Goal: Transaction & Acquisition: Download file/media

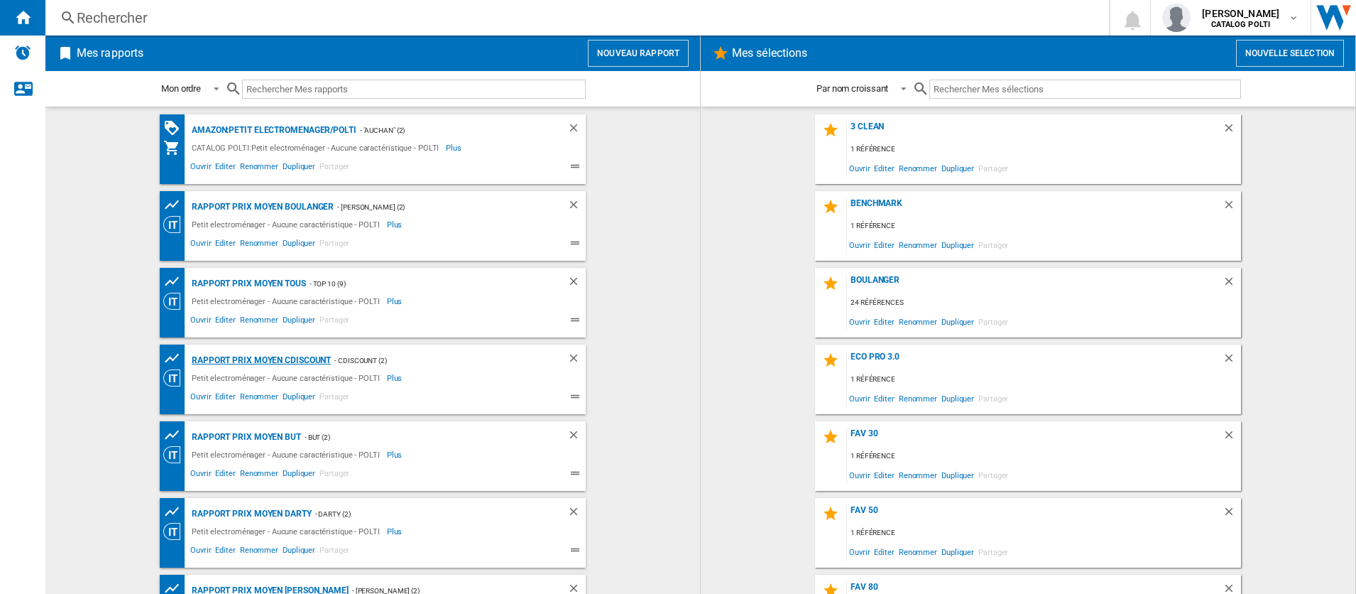
click at [295, 364] on div "Rapport Prix Moyen CDiscount" at bounding box center [259, 360] width 143 height 18
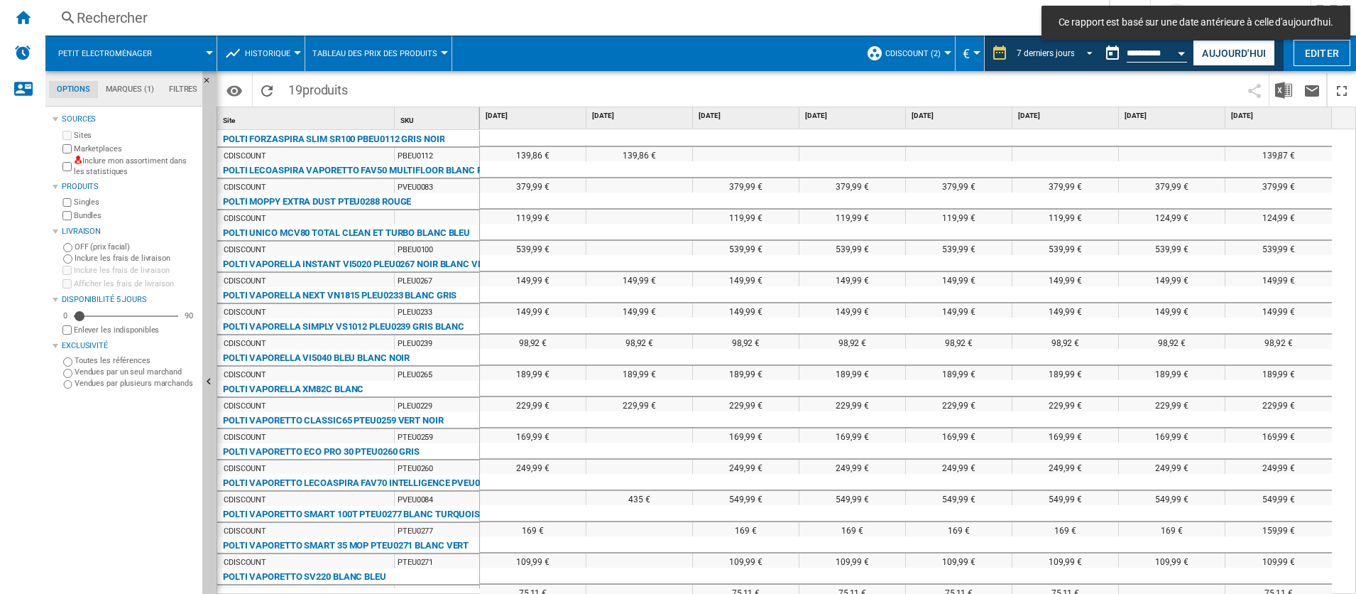
click at [1087, 48] on span "REPORTS.WIZARD.STEPS.REPORT.STEPS.REPORT_OPTIONS.PERIOD: 7 derniers jours" at bounding box center [1085, 51] width 17 height 13
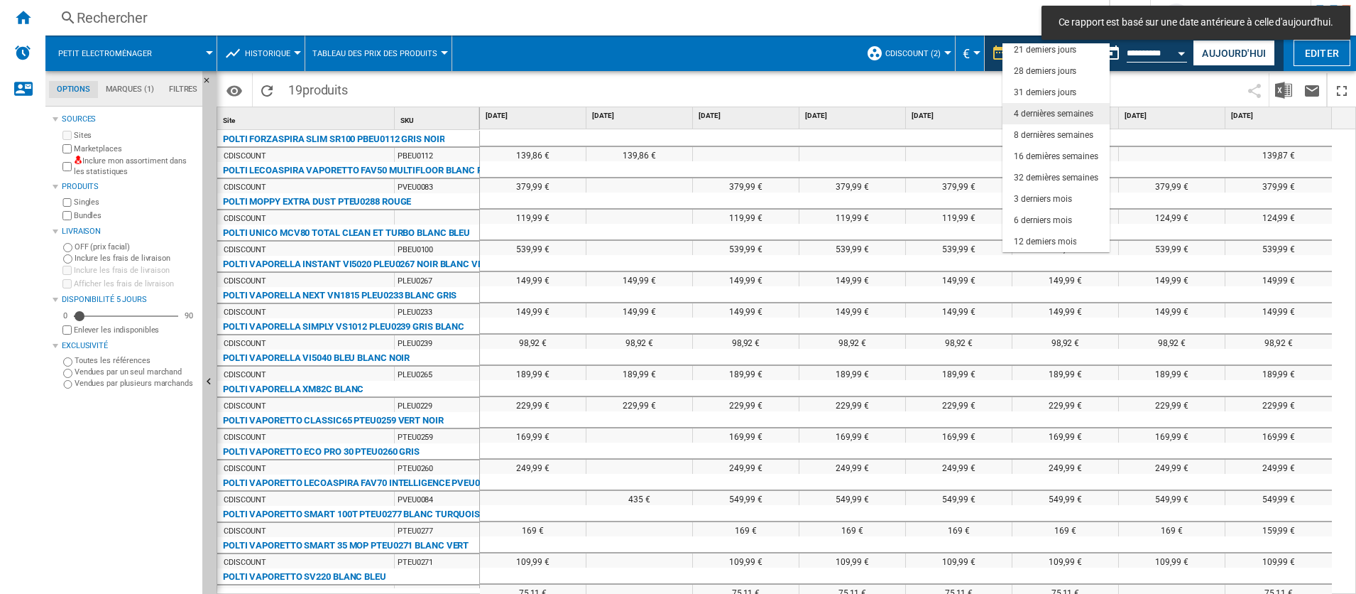
scroll to position [89, 0]
click at [1193, 81] on md-backdrop at bounding box center [678, 297] width 1356 height 594
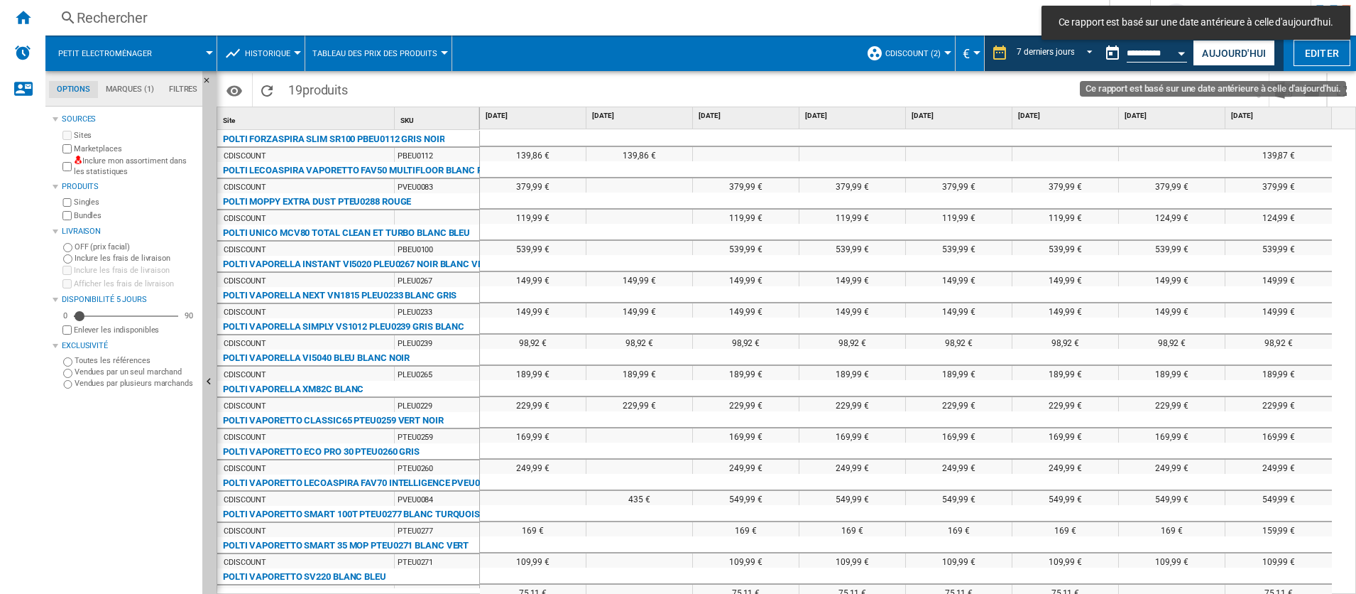
click at [1179, 58] on button "Open calendar" at bounding box center [1182, 51] width 26 height 26
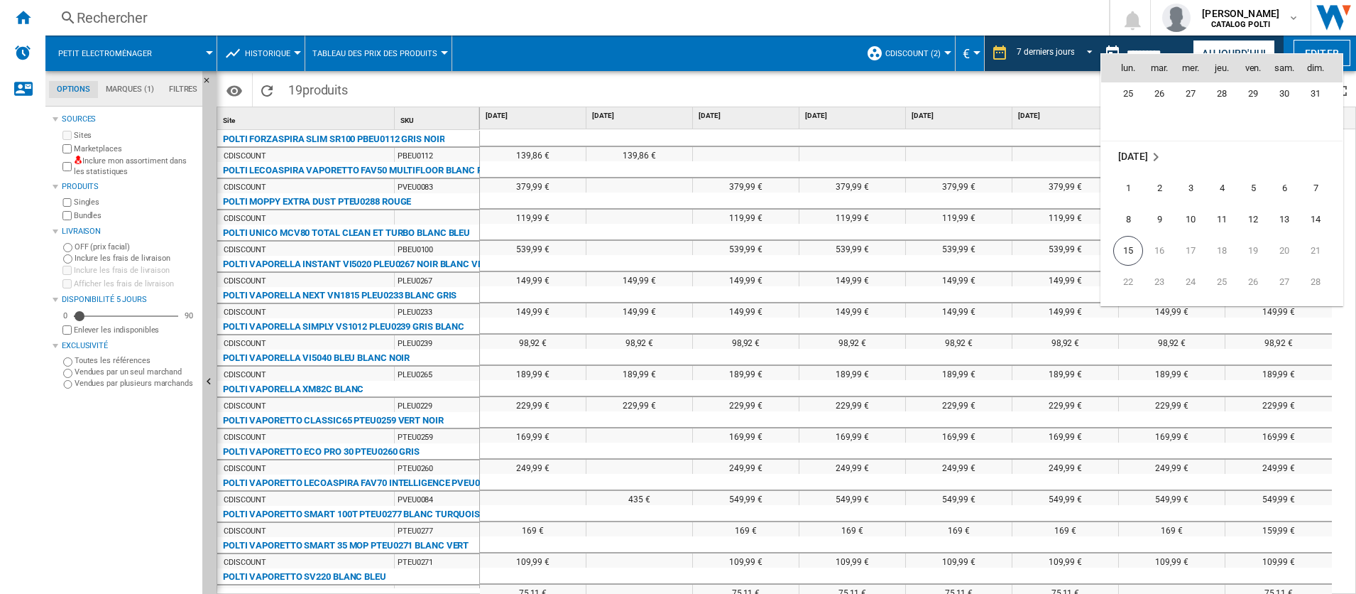
scroll to position [6774, 0]
click at [1122, 155] on span "8" at bounding box center [1128, 160] width 28 height 28
type input "**********"
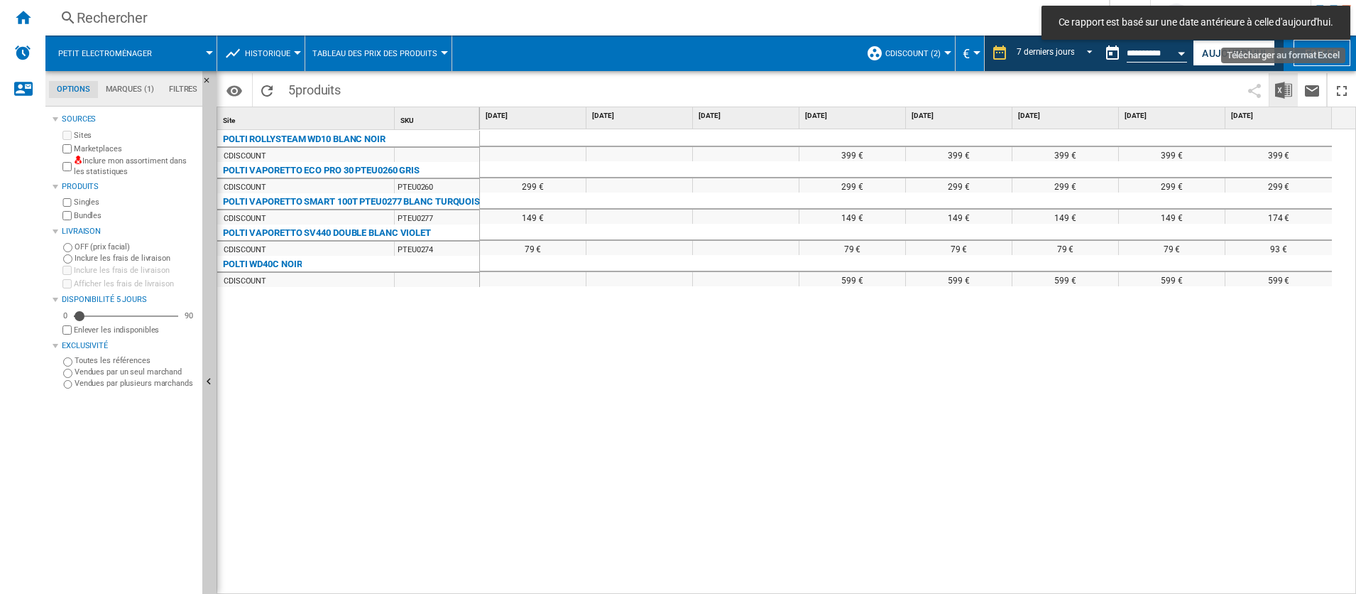
click at [1284, 89] on img "Télécharger au format Excel" at bounding box center [1283, 90] width 17 height 17
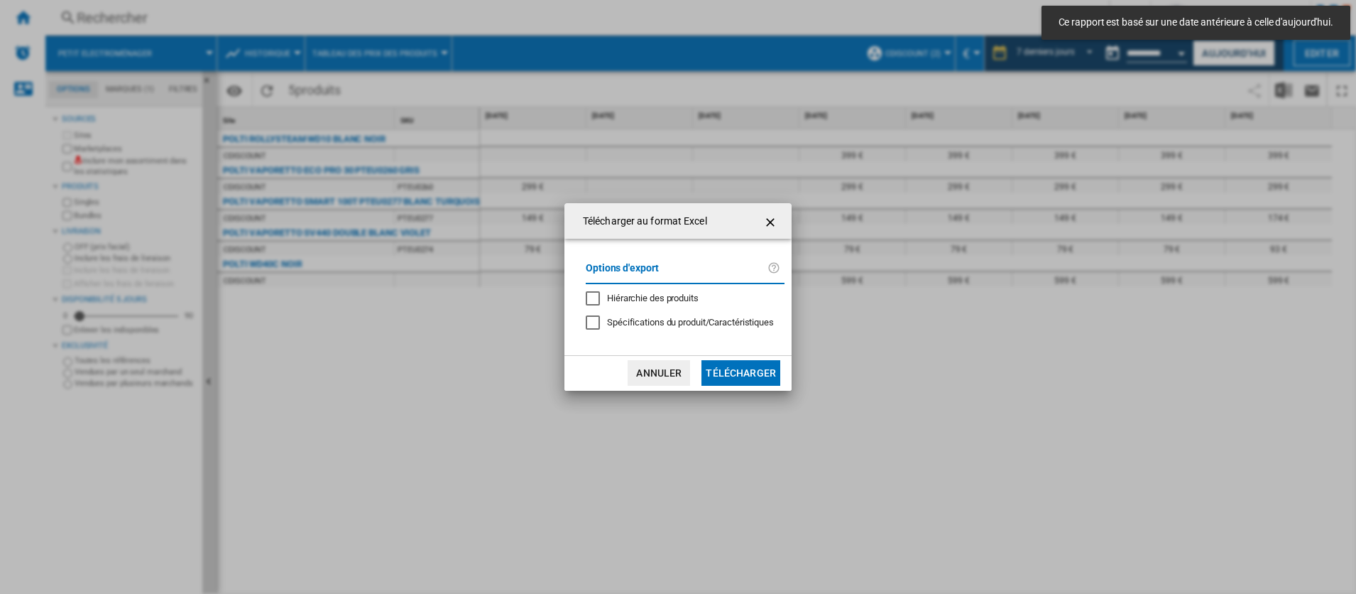
click at [743, 360] on button "Télécharger" at bounding box center [740, 373] width 79 height 26
